Goal: Information Seeking & Learning: Find contact information

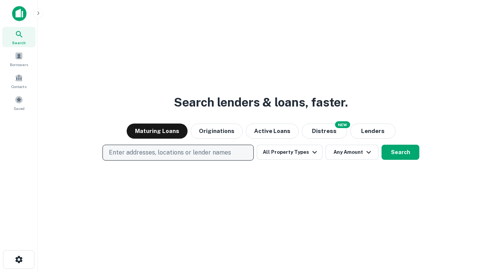
click at [178, 153] on p "Enter addresses, locations or lender names" at bounding box center [170, 152] width 122 height 9
type input "**********"
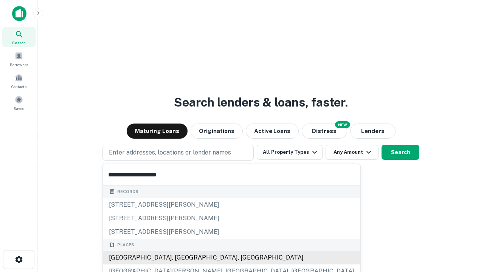
click at [181, 258] on div "[GEOGRAPHIC_DATA], [GEOGRAPHIC_DATA], [GEOGRAPHIC_DATA]" at bounding box center [231, 258] width 257 height 14
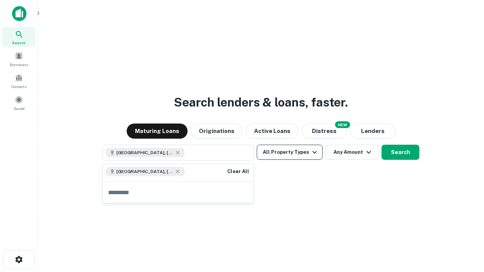
click at [289, 152] on button "All Property Types" at bounding box center [290, 152] width 66 height 15
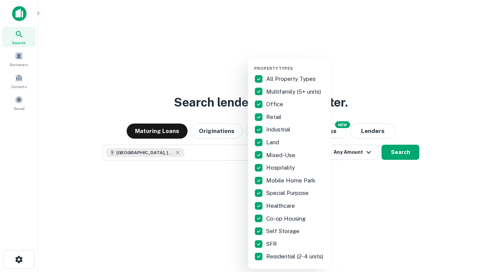
click at [295, 63] on button "button" at bounding box center [295, 63] width 83 height 0
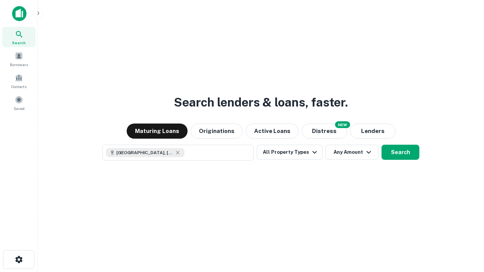
scroll to position [12, 0]
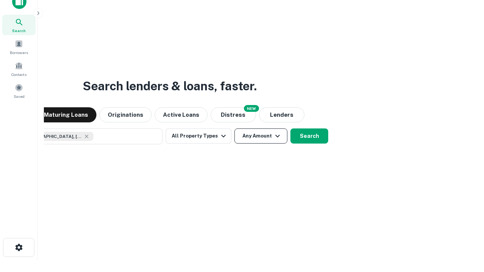
click at [234, 128] on button "Any Amount" at bounding box center [260, 135] width 53 height 15
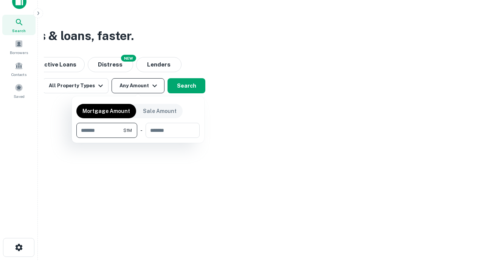
type input "*******"
click at [138, 138] on button "button" at bounding box center [137, 138] width 123 height 0
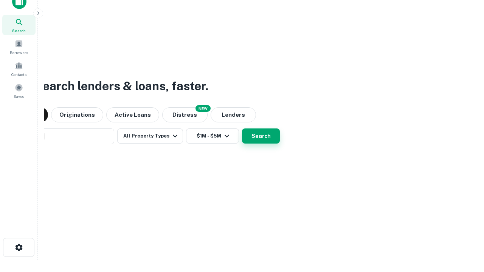
click at [242, 128] on button "Search" at bounding box center [261, 135] width 38 height 15
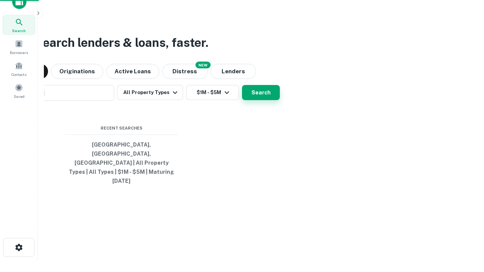
scroll to position [20, 214]
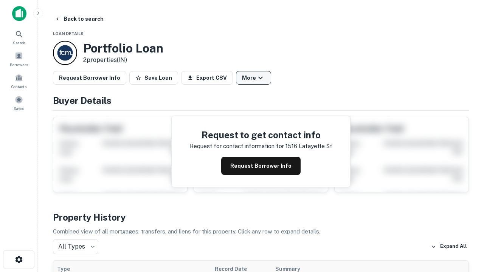
click at [253, 78] on button "More" at bounding box center [253, 78] width 35 height 14
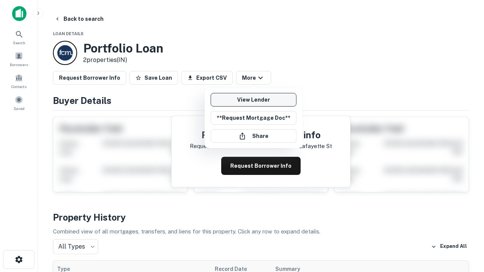
click at [253, 100] on link "View Lender" at bounding box center [253, 100] width 86 height 14
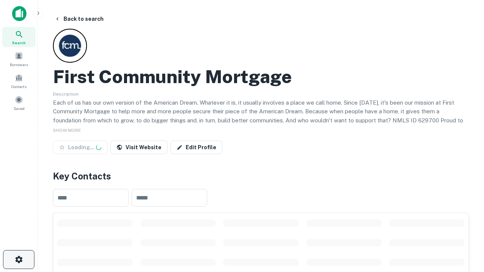
click at [19, 260] on icon "button" at bounding box center [18, 259] width 9 height 9
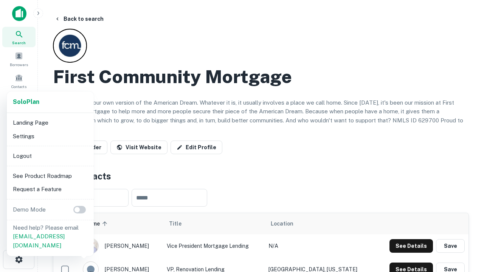
click at [50, 156] on li "Logout" at bounding box center [50, 156] width 81 height 14
